Goal: Navigation & Orientation: Go to known website

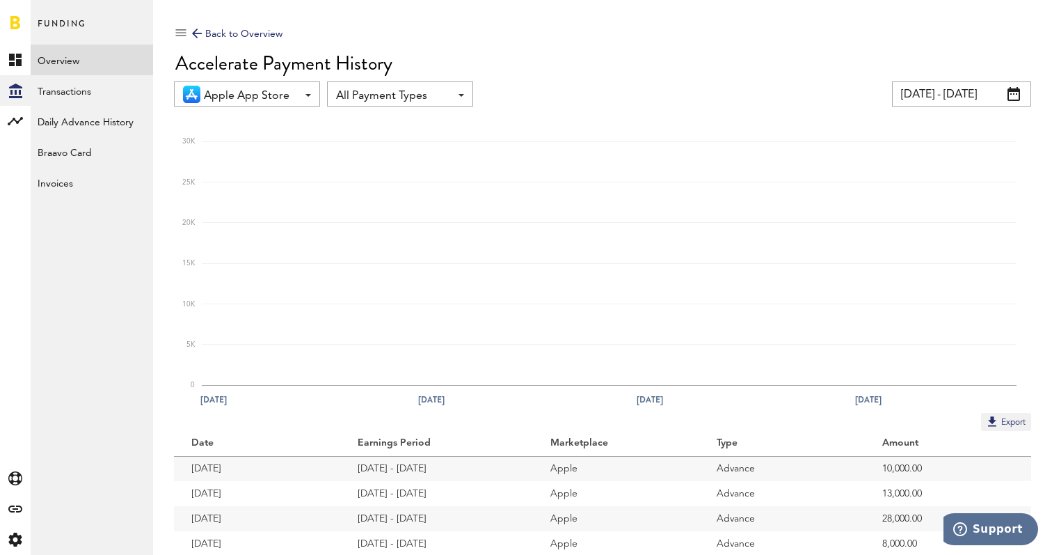
click at [15, 18] on link at bounding box center [15, 22] width 10 height 14
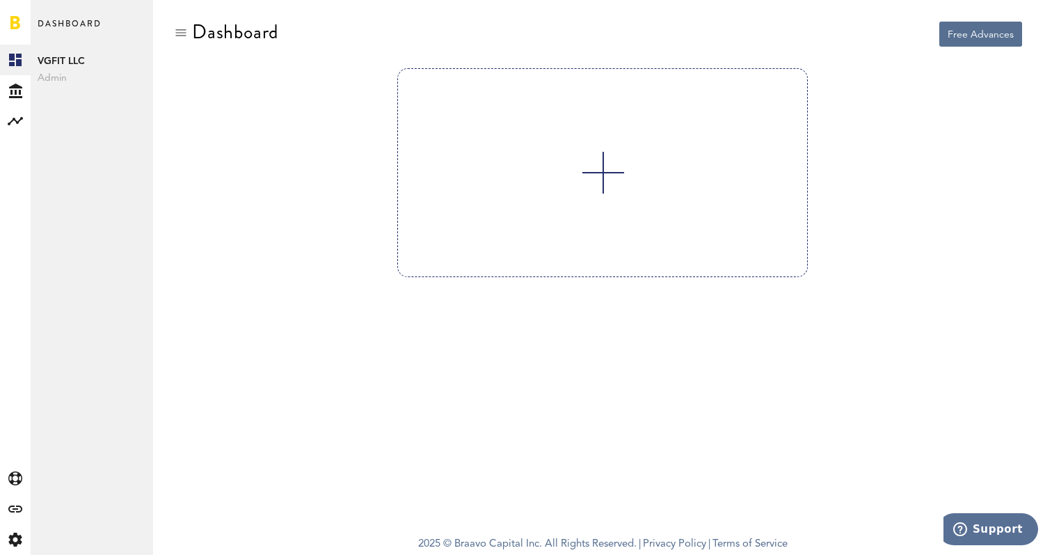
click at [456, 206] on link at bounding box center [602, 172] width 408 height 207
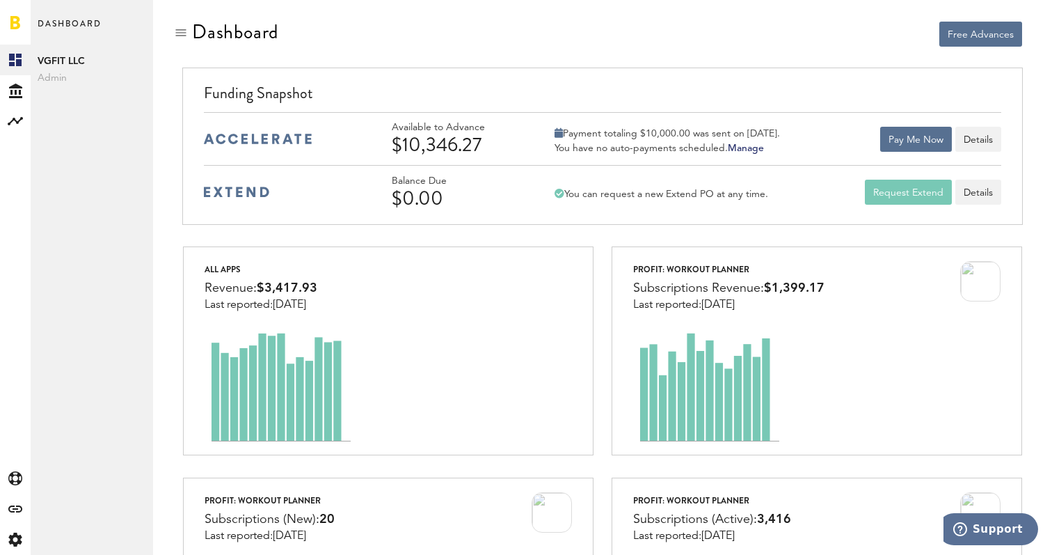
click at [14, 20] on link at bounding box center [15, 22] width 10 height 14
